Goal: Check status: Check status

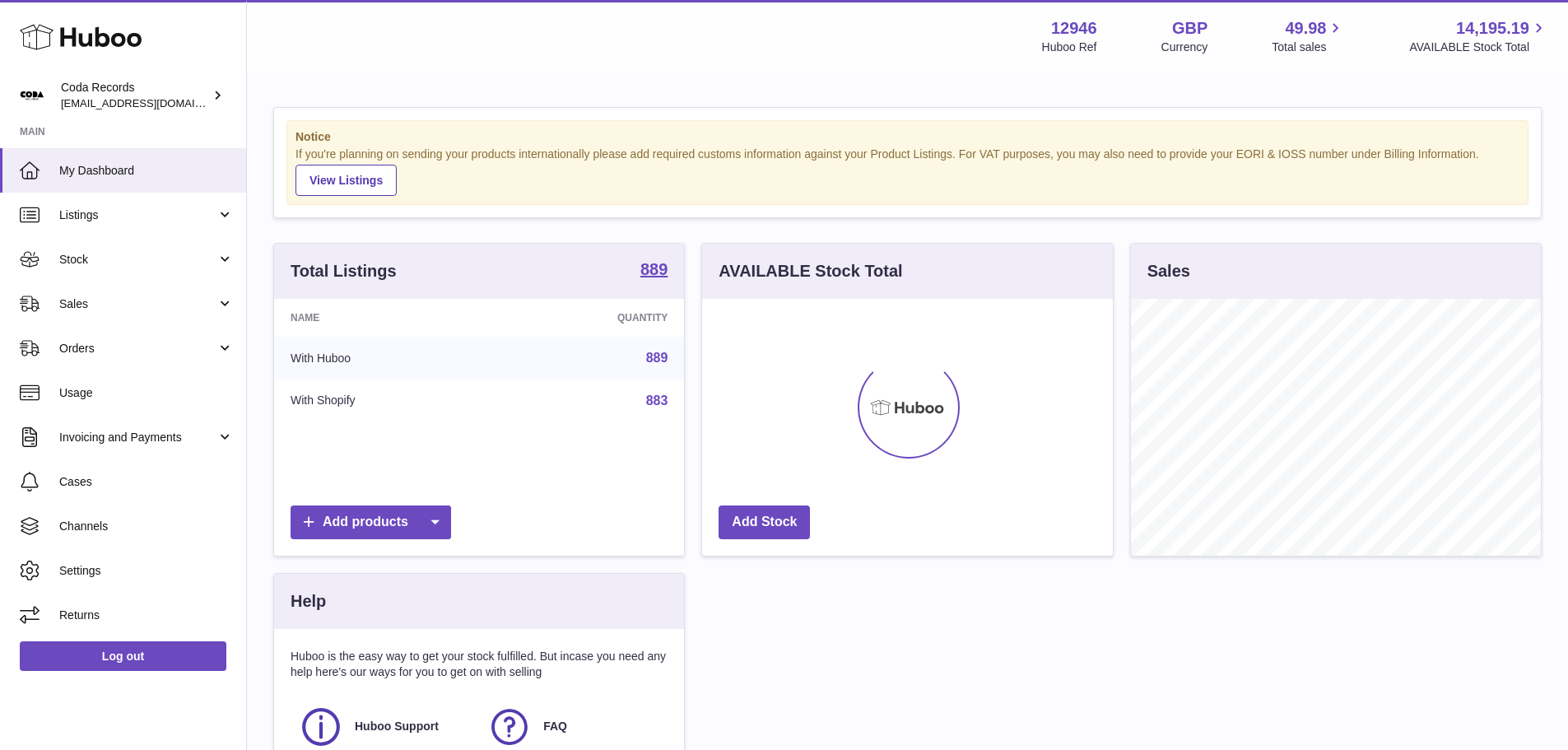
scroll to position [257, 411]
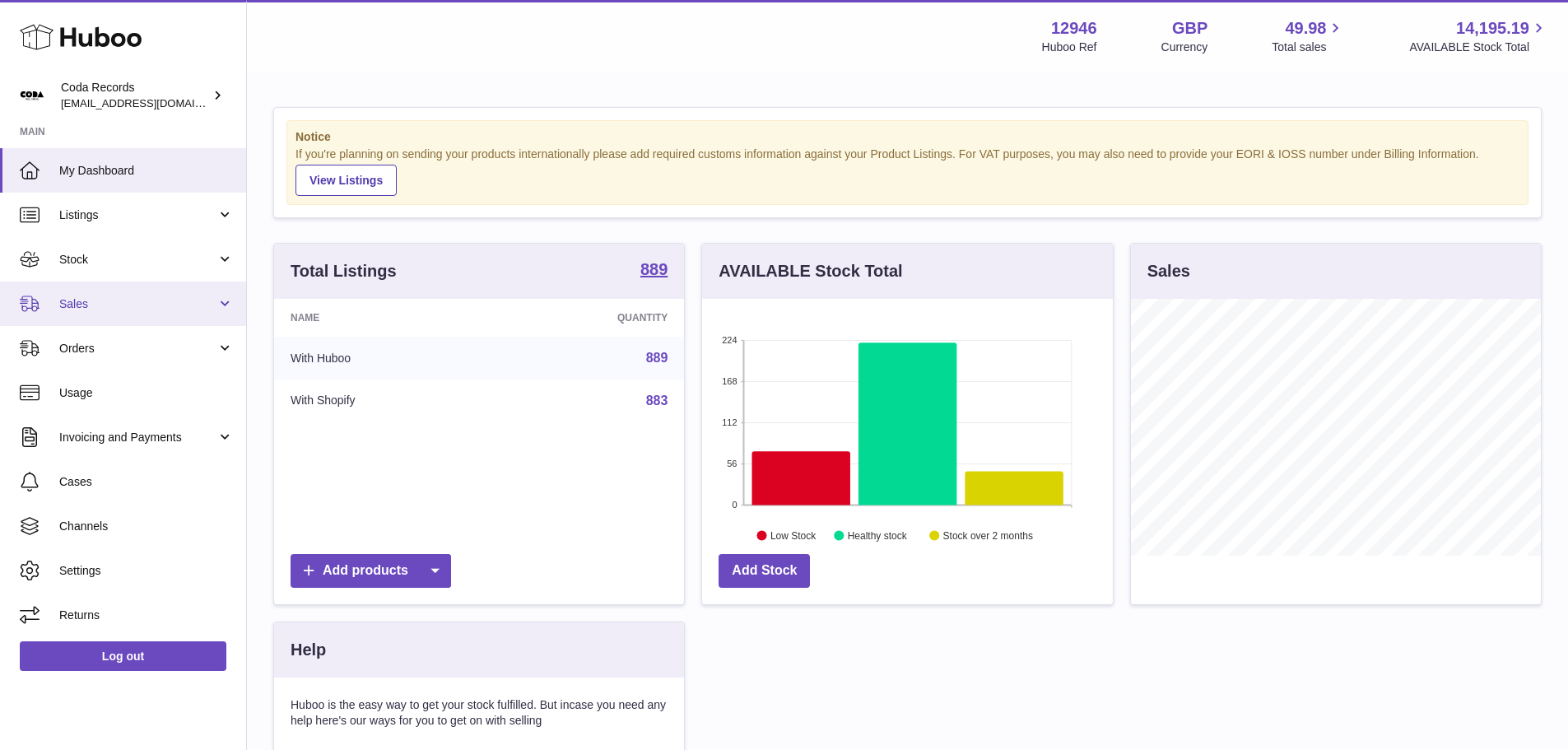
click at [116, 312] on link "Sales" at bounding box center [123, 303] width 246 height 44
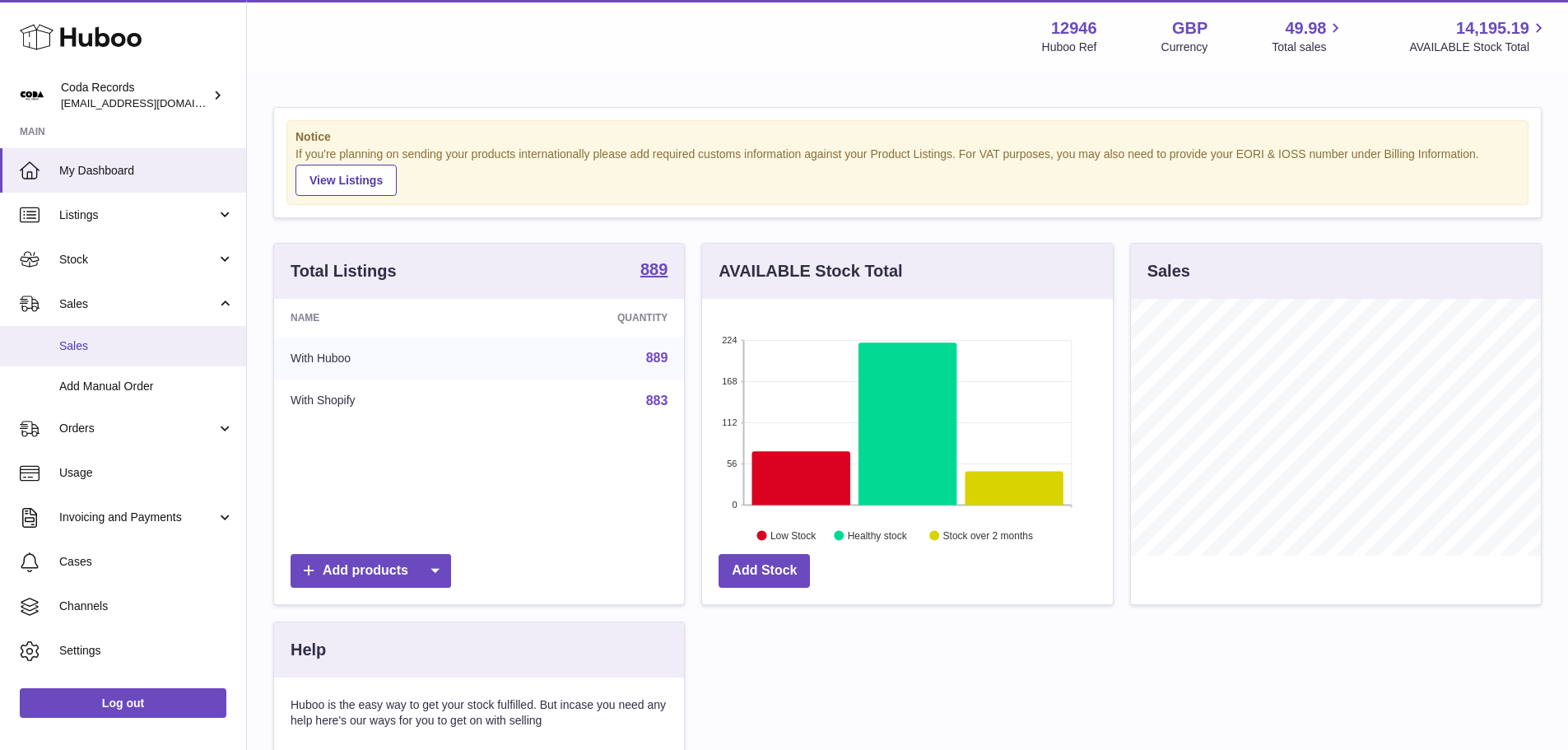
click at [93, 336] on link "Sales" at bounding box center [123, 347] width 246 height 40
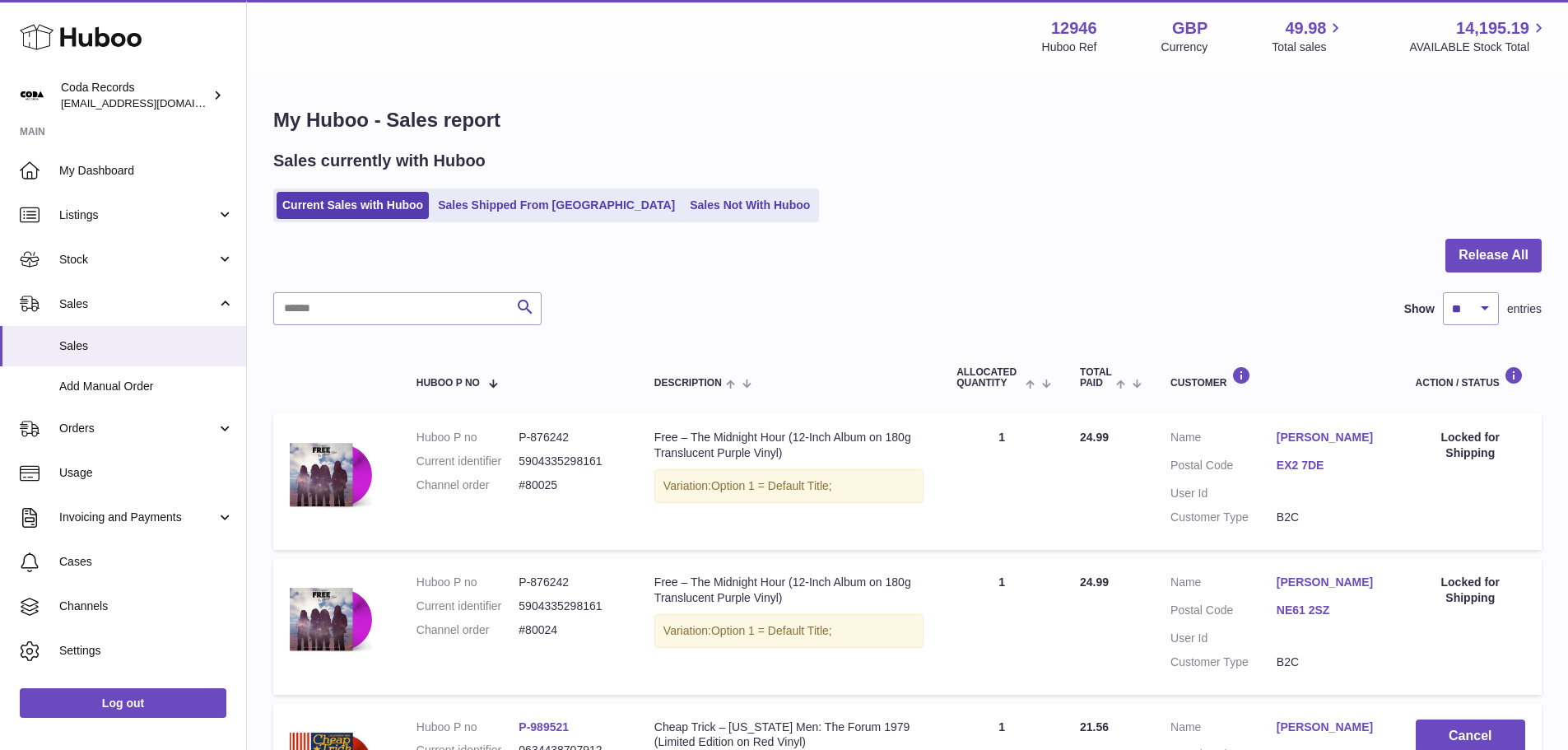
click at [525, 165] on div "Sales currently with Huboo" at bounding box center [908, 161] width 1268 height 23
click at [536, 196] on link "Sales Shipped From [GEOGRAPHIC_DATA]" at bounding box center [556, 205] width 249 height 27
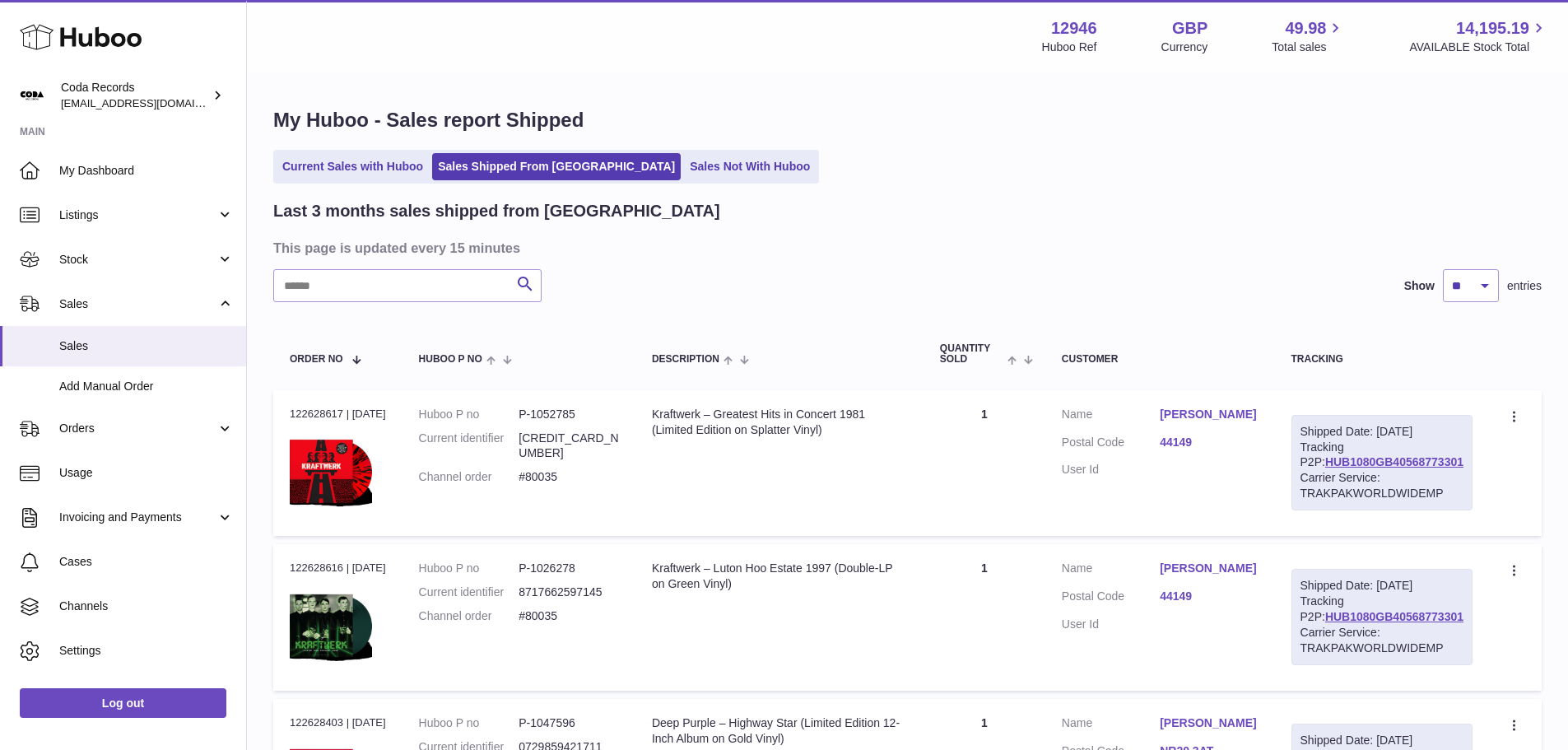
click at [447, 280] on input "text" at bounding box center [407, 285] width 269 height 33
paste input "******"
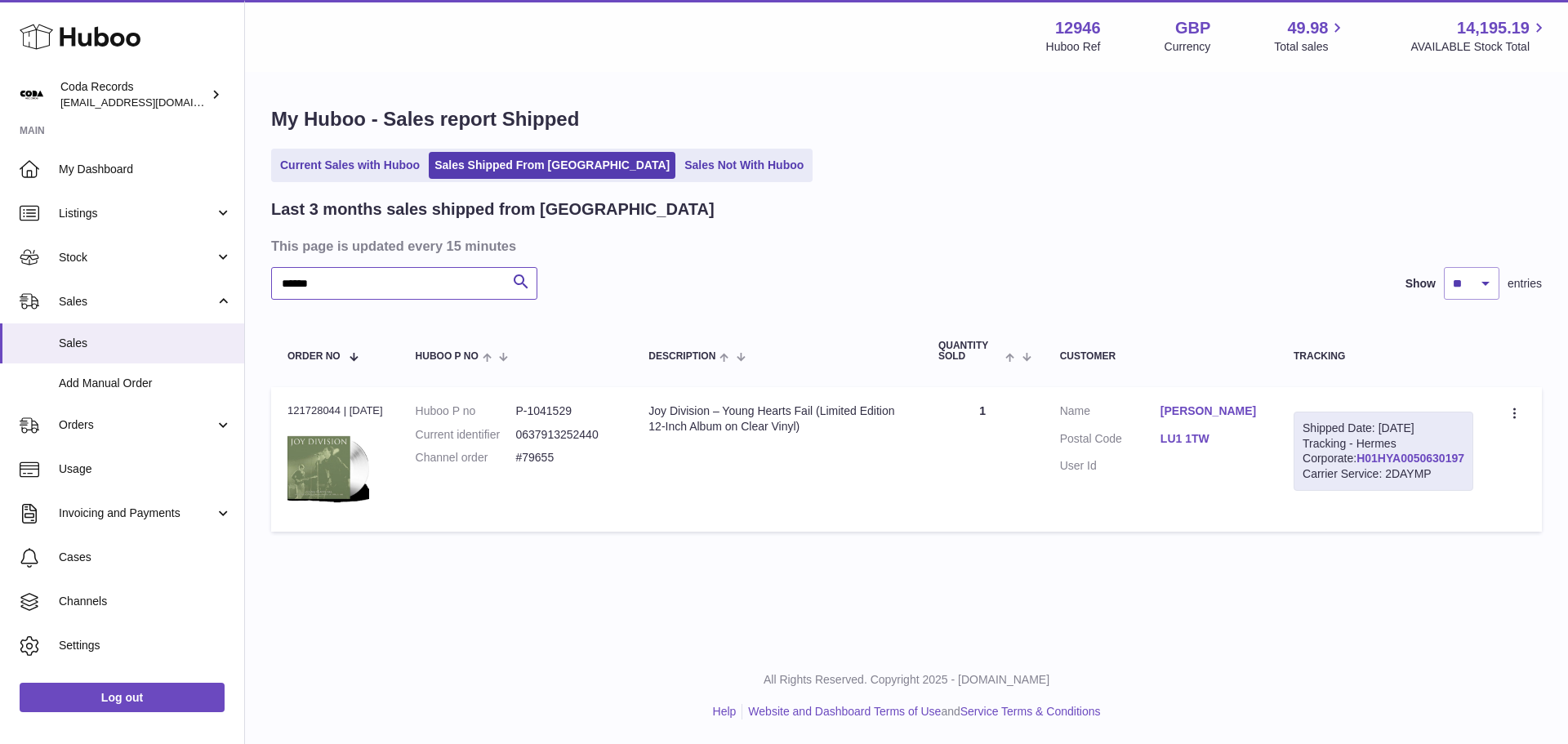
type input "******"
click at [1356, 465] on link "H01HYA0050630197" at bounding box center [1410, 458] width 108 height 13
drag, startPoint x: 1192, startPoint y: 453, endPoint x: 1242, endPoint y: 453, distance: 50.0
click at [1242, 453] on dl "Customer Name [PERSON_NAME] Postal Code LU1 1TW User Id" at bounding box center [1160, 443] width 201 height 79
click at [1188, 457] on dl "Customer Name [PERSON_NAME] Postal Code LU1 1TW User Id" at bounding box center [1160, 443] width 201 height 79
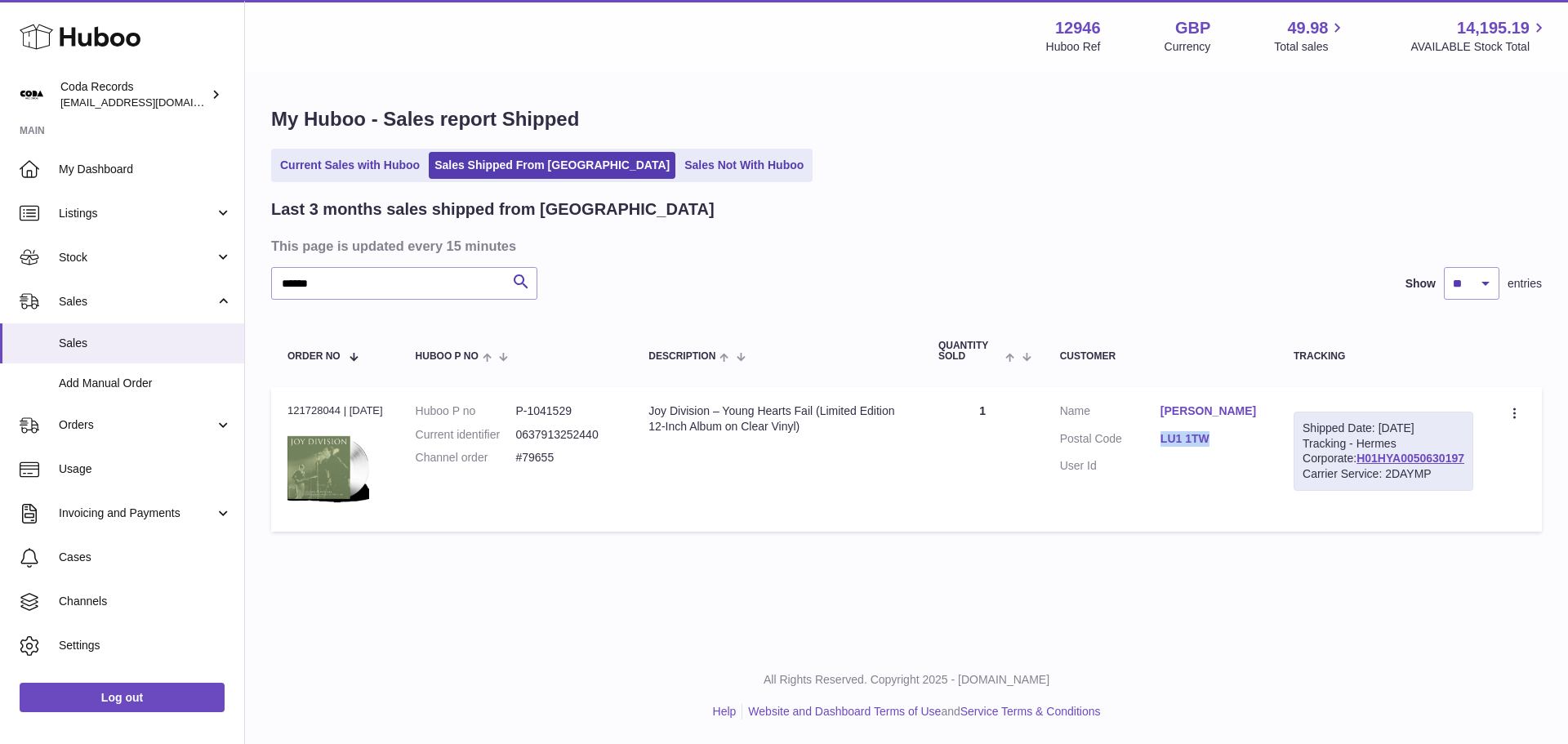
drag, startPoint x: 1190, startPoint y: 451, endPoint x: 1233, endPoint y: 450, distance: 43.0
click at [1233, 450] on dl "Customer Name [PERSON_NAME] Postal Code LU1 1TW User Id" at bounding box center [1160, 443] width 201 height 79
copy link "LU1 1TW"
click at [549, 419] on dl "Huboo P no P-1041529 Current identifier 0637913252440 Channel order #79655" at bounding box center [516, 439] width 201 height 71
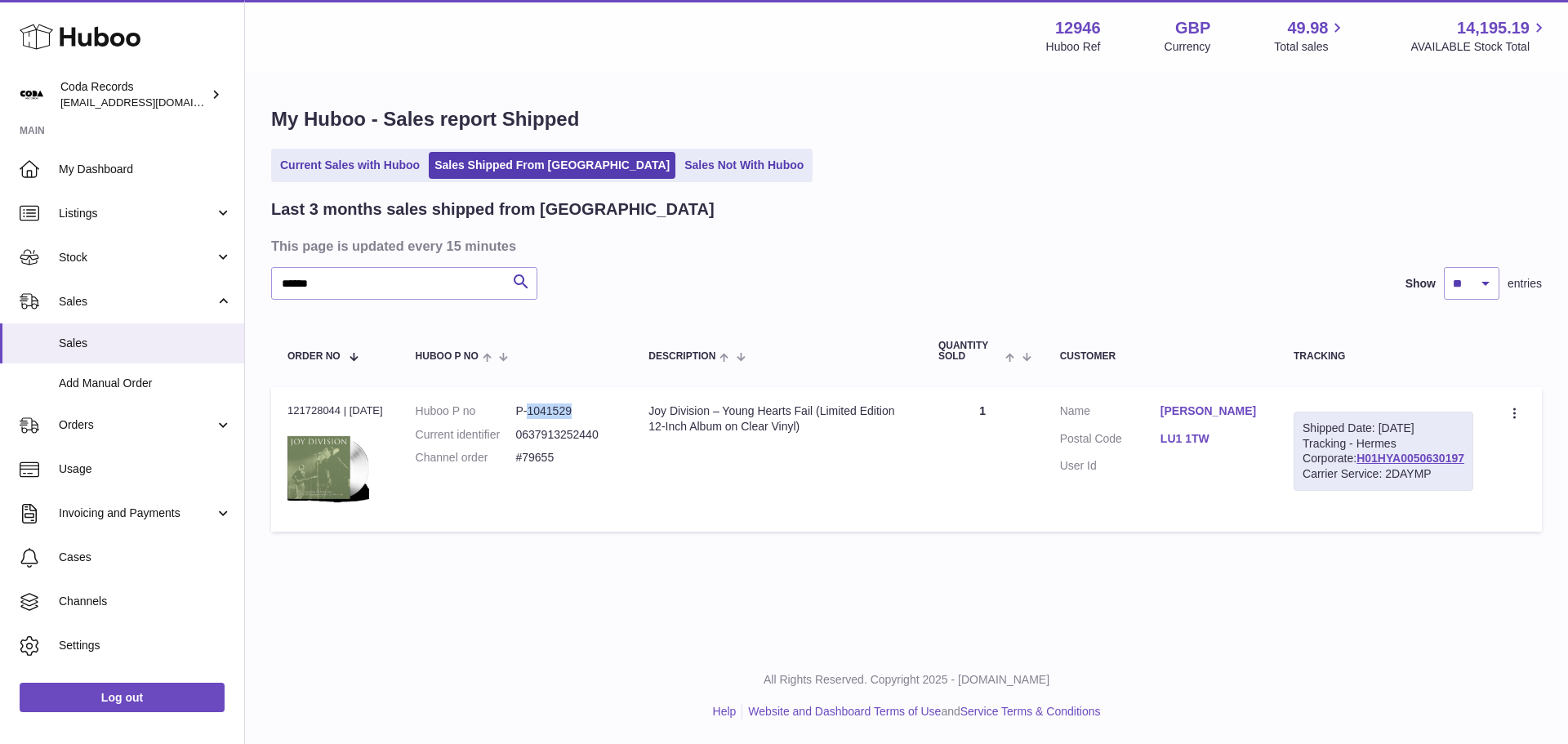
copy dd "1041529"
